Goal: Information Seeking & Learning: Learn about a topic

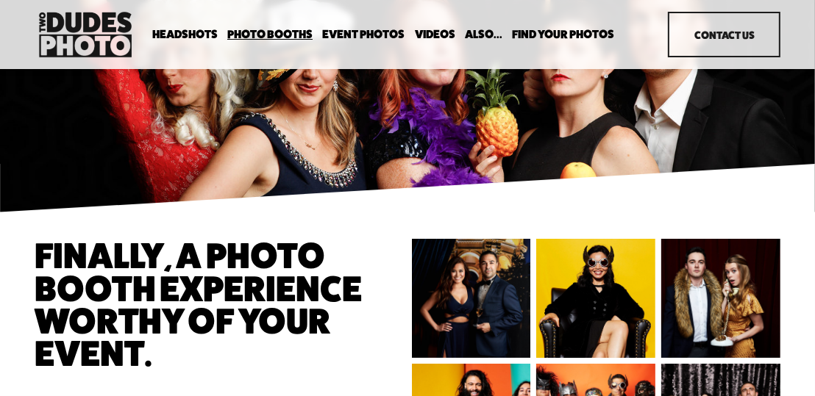
click at [364, 32] on link "Event Photos" at bounding box center [363, 35] width 82 height 14
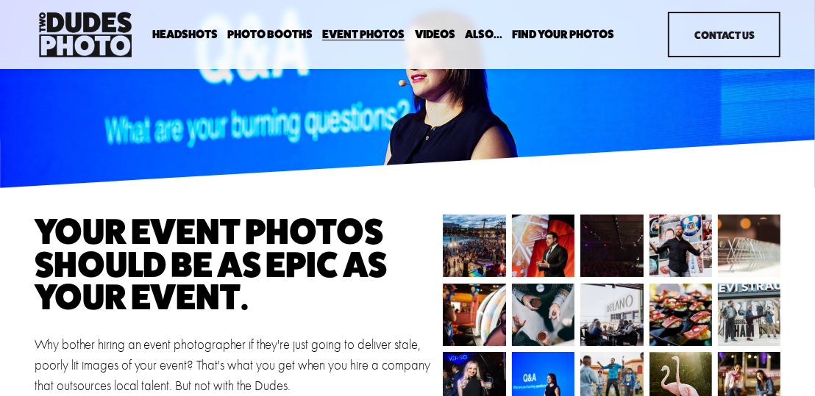
click at [720, 38] on link "Contact Us" at bounding box center [724, 35] width 113 height 46
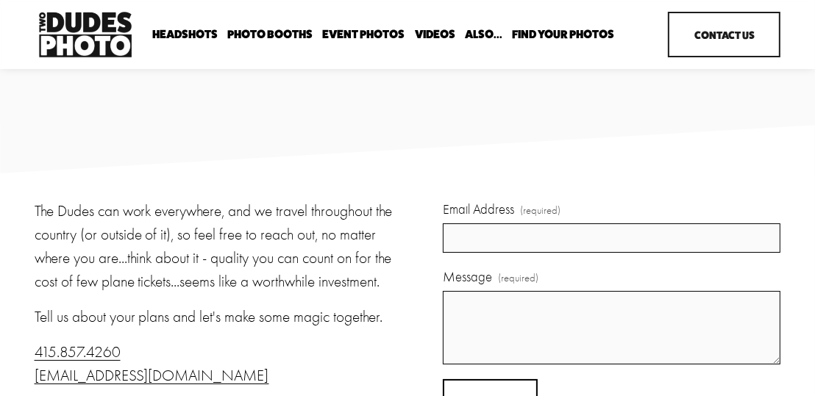
scroll to position [13, 0]
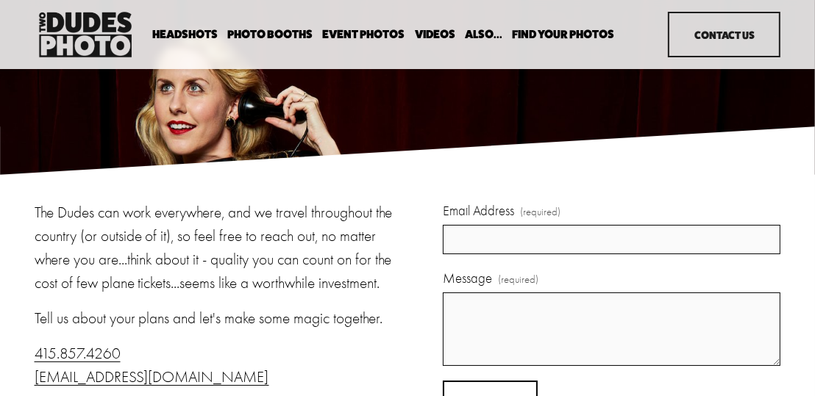
click at [0, 0] on span "Party Booth" at bounding box center [0, 0] width 0 height 0
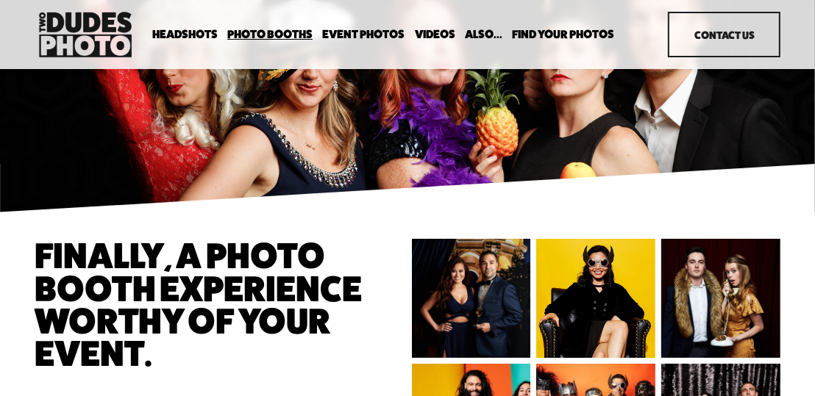
click at [360, 35] on link "Event Photos" at bounding box center [363, 35] width 82 height 14
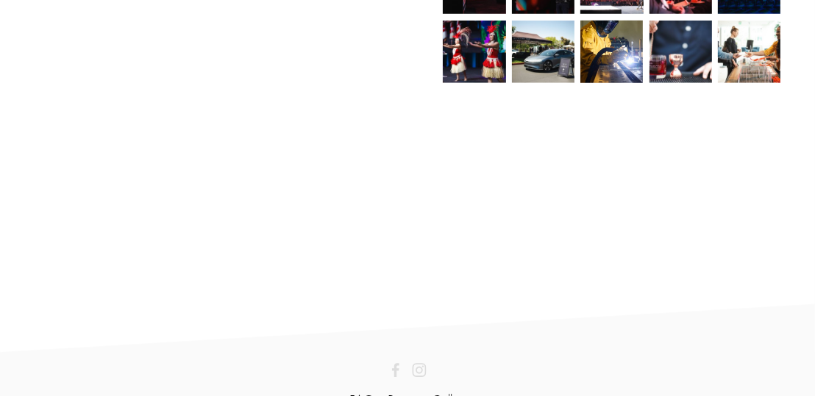
scroll to position [1067, 0]
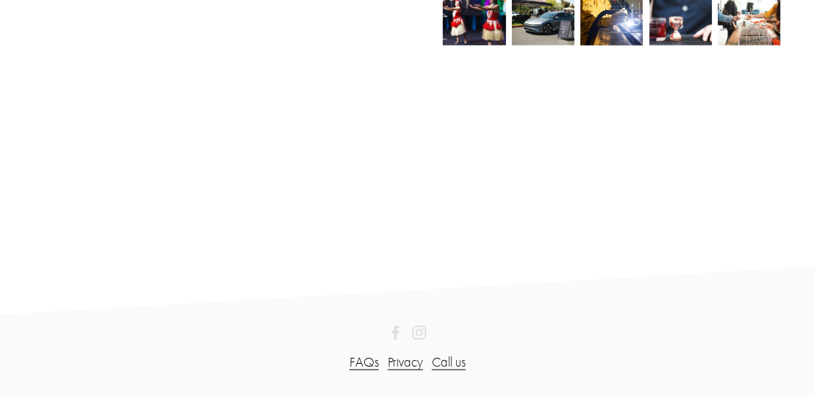
click at [361, 363] on link "FAQs" at bounding box center [363, 363] width 29 height 21
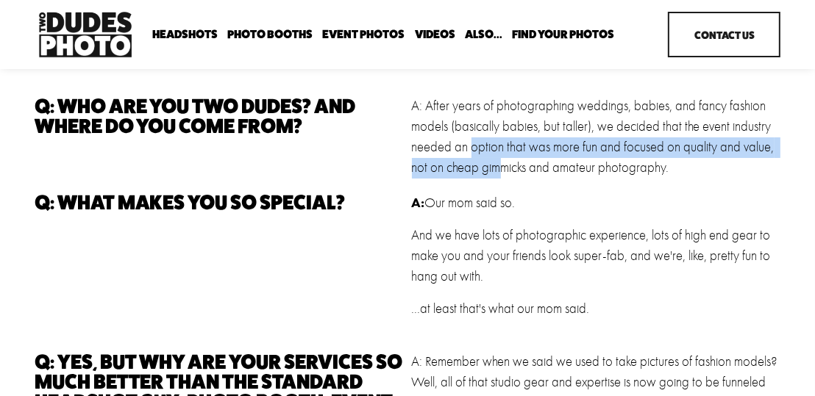
drag, startPoint x: 470, startPoint y: 146, endPoint x: 502, endPoint y: 161, distance: 35.8
click at [502, 161] on p "A: After years of photographing weddings, babies, and fancy fashion models (bas…" at bounding box center [596, 137] width 369 height 82
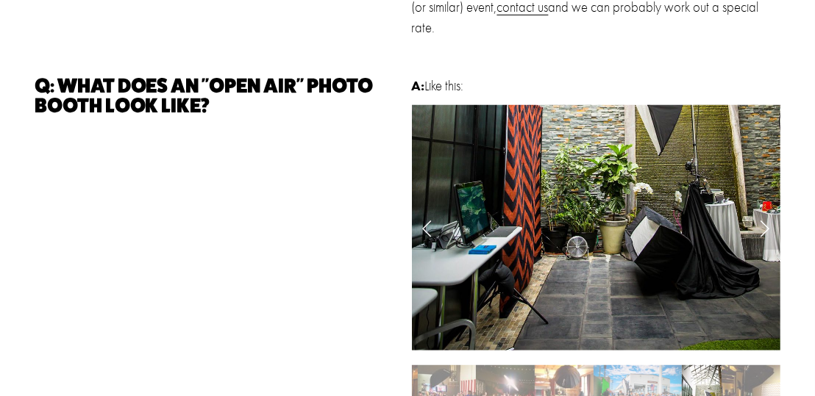
scroll to position [549, 0]
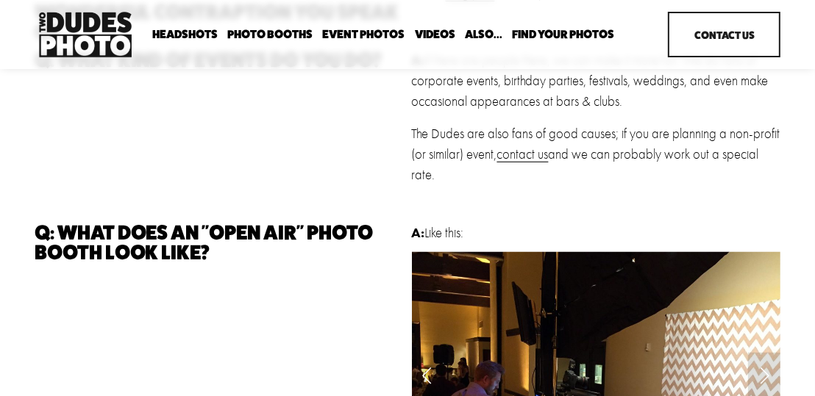
drag, startPoint x: 591, startPoint y: 163, endPoint x: 724, endPoint y: 174, distance: 133.5
click at [724, 174] on p "The Dudes are also fans of good causes; if you are planning a non-profit (or si…" at bounding box center [596, 155] width 369 height 62
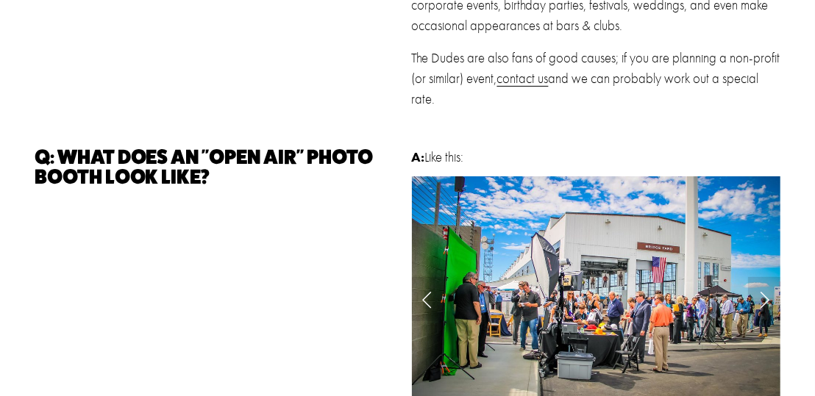
scroll to position [626, 0]
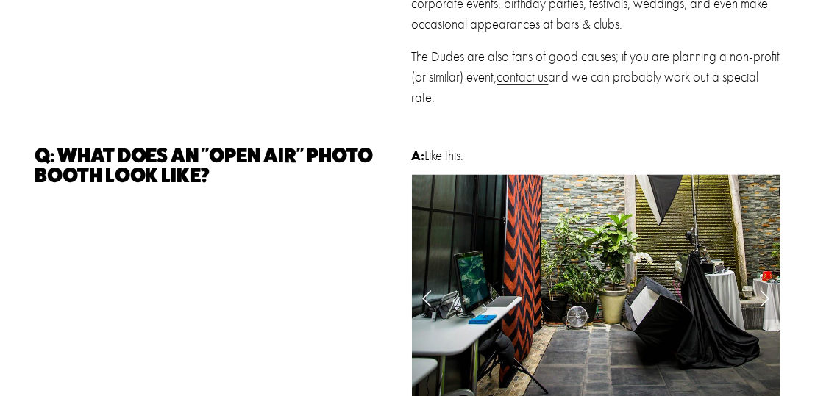
click at [429, 299] on link "Previous Slide" at bounding box center [428, 298] width 32 height 44
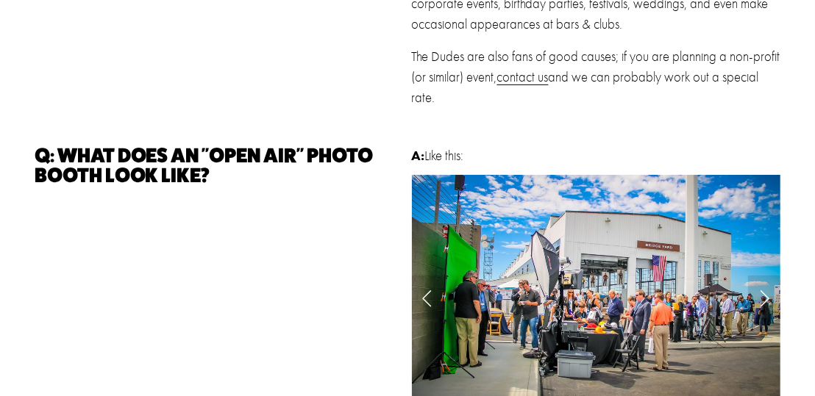
click at [766, 301] on link "Next Slide" at bounding box center [764, 298] width 32 height 44
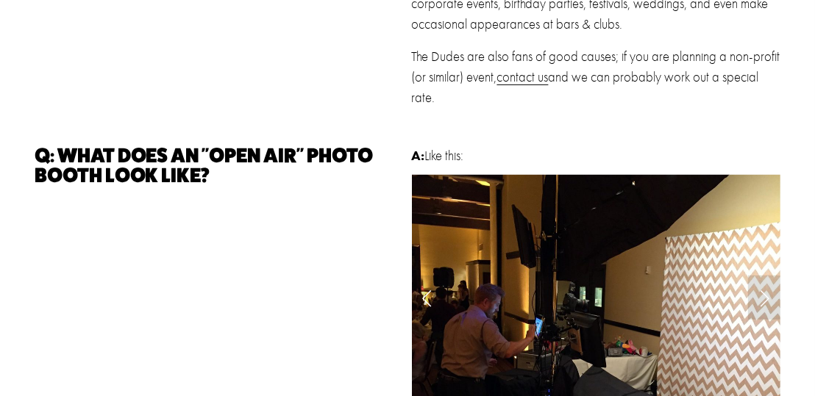
click at [766, 301] on link "Next Slide" at bounding box center [764, 298] width 32 height 44
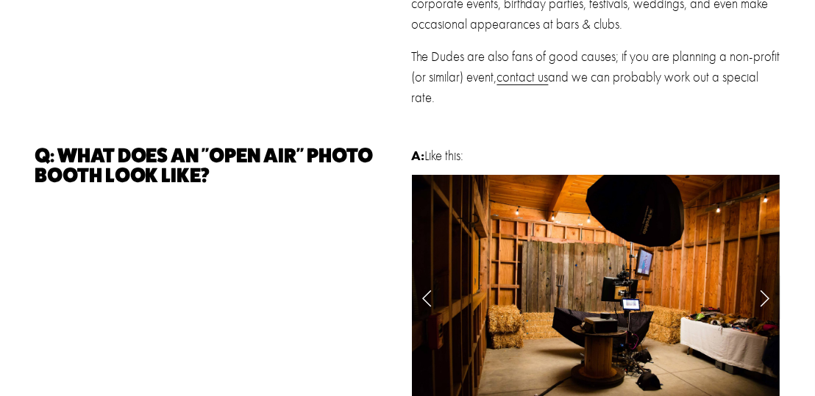
click at [766, 301] on link "Next Slide" at bounding box center [764, 298] width 32 height 44
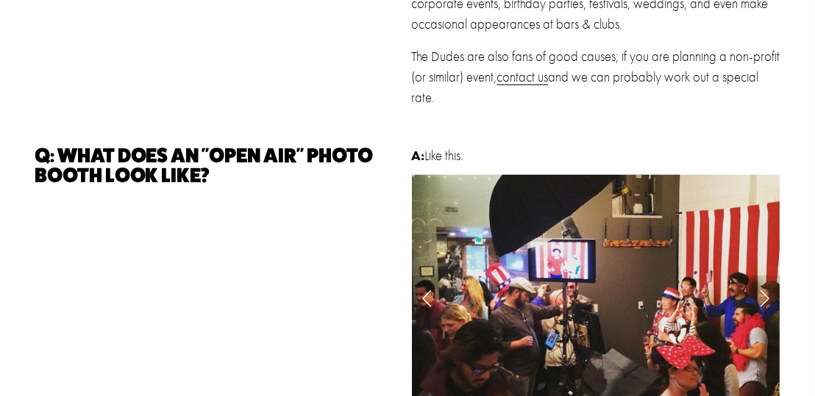
click at [766, 301] on link "Next Slide" at bounding box center [764, 298] width 32 height 44
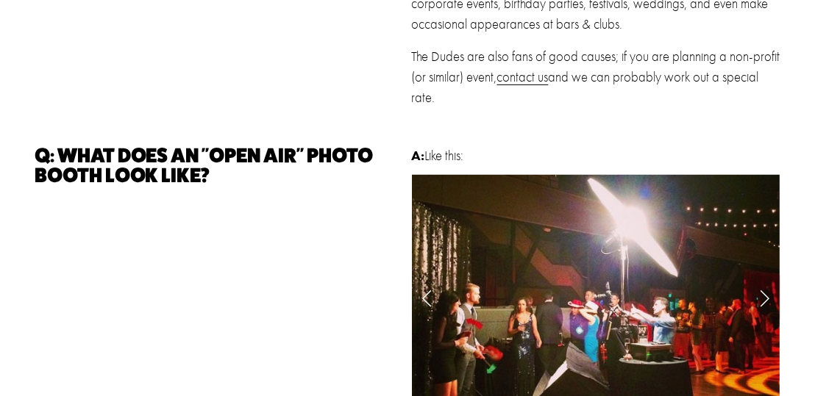
click at [766, 301] on link "Next Slide" at bounding box center [764, 298] width 32 height 44
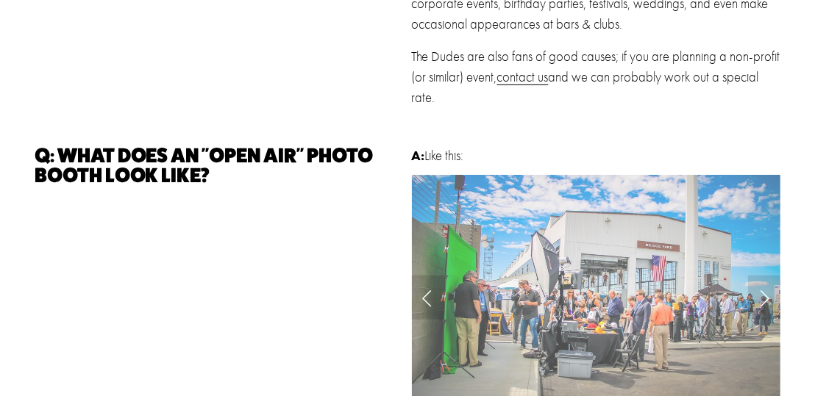
click at [766, 301] on link "Next Slide" at bounding box center [764, 298] width 32 height 44
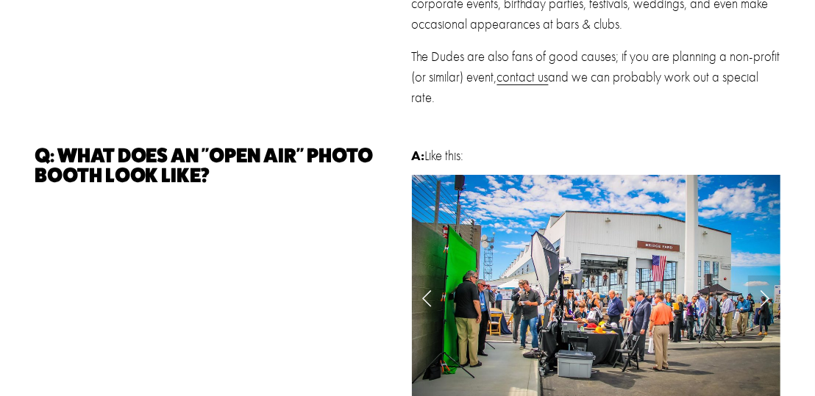
click at [766, 301] on link "Next Slide" at bounding box center [764, 298] width 32 height 44
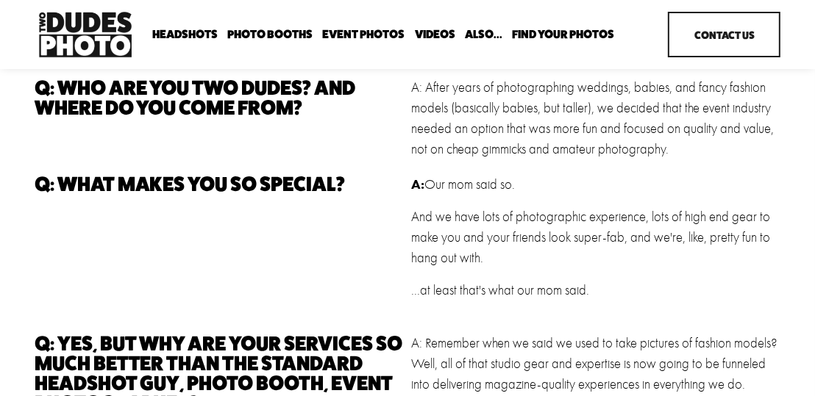
scroll to position [0, 0]
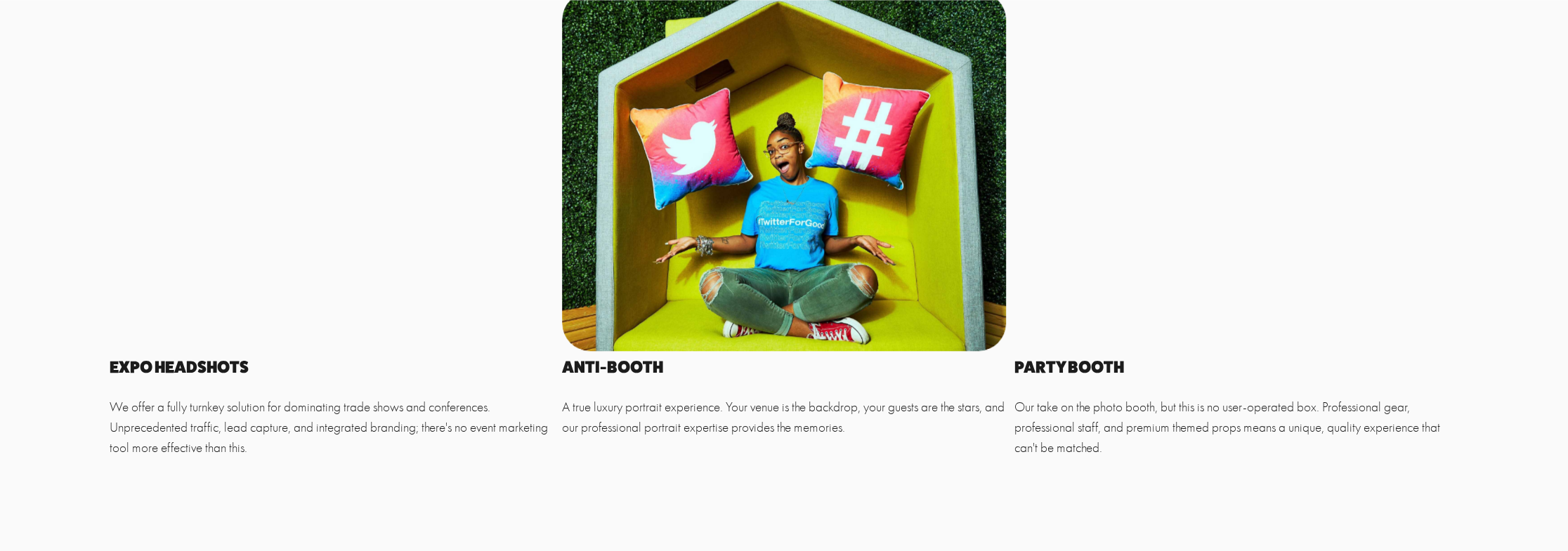
scroll to position [983, 0]
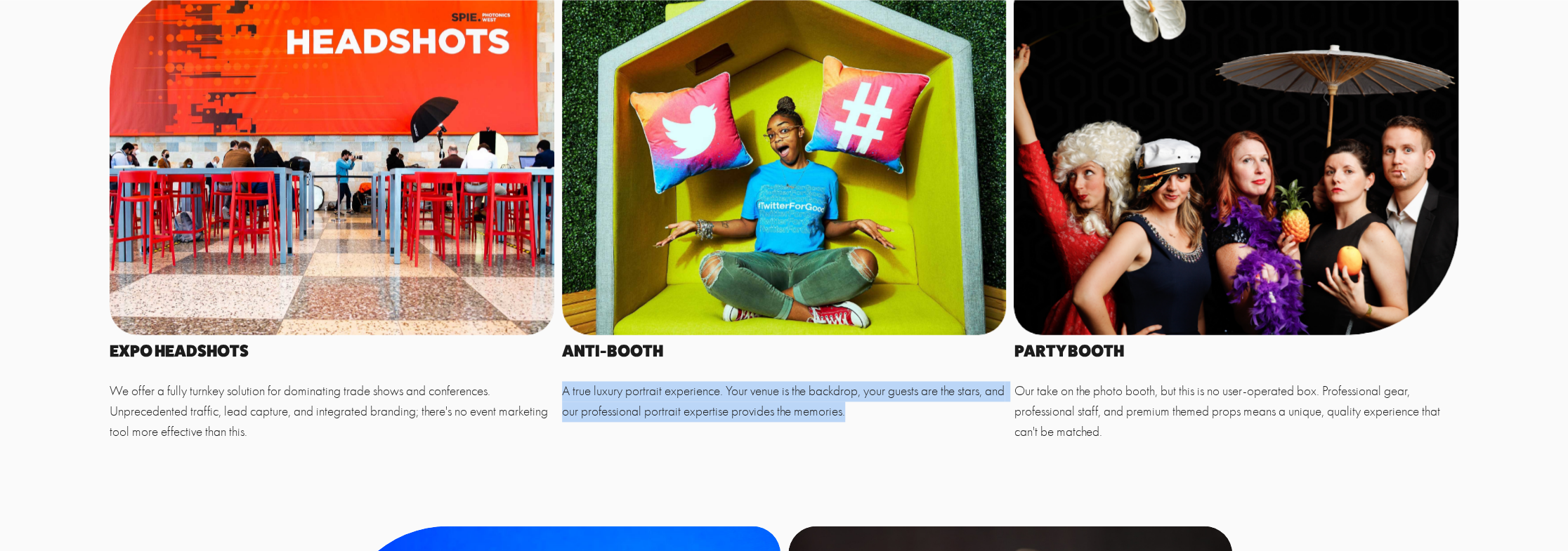
drag, startPoint x: 564, startPoint y: 392, endPoint x: 881, endPoint y: 413, distance: 317.7
click at [881, 413] on p "A true luxury portrait experience. Your venue is the backdrop, your guests are …" at bounding box center [784, 401] width 444 height 41
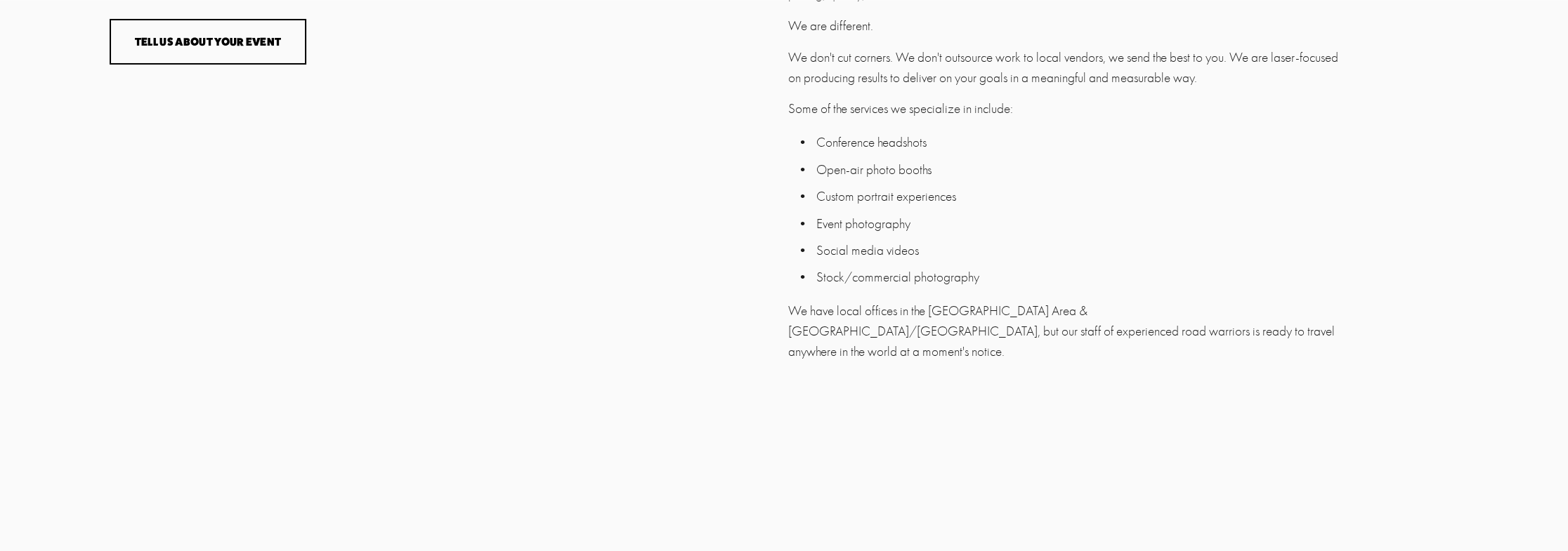
scroll to position [3581, 0]
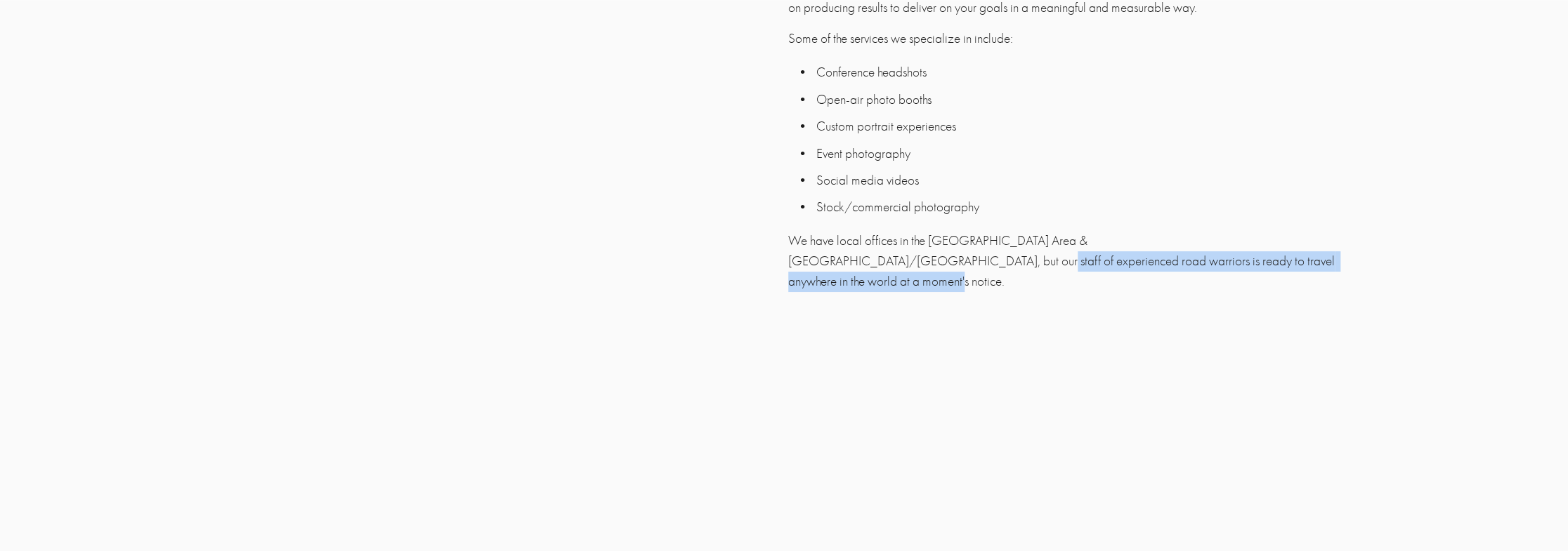
drag, startPoint x: 790, startPoint y: 266, endPoint x: 1235, endPoint y: 264, distance: 445.0
click at [1235, 264] on p "We have local offices in the [GEOGRAPHIC_DATA] Area & [GEOGRAPHIC_DATA]/[GEOGRA…" at bounding box center [1067, 261] width 558 height 60
